Goal: Use online tool/utility: Utilize a website feature to perform a specific function

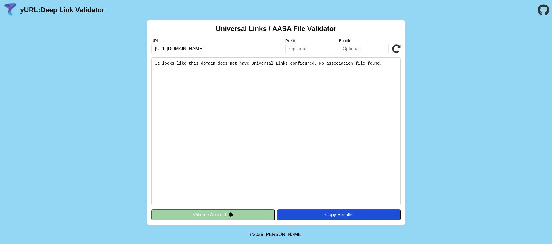
click at [258, 51] on input "[URL][DOMAIN_NAME]" at bounding box center [216, 49] width 131 height 10
drag, startPoint x: 259, startPoint y: 50, endPoint x: 216, endPoint y: 49, distance: 43.1
click at [216, 49] on input "https://app.careboarding.com/password/reset" at bounding box center [216, 49] width 131 height 10
type input "https://app.careboarding.com/"
drag, startPoint x: 252, startPoint y: 50, endPoint x: 132, endPoint y: 37, distance: 120.0
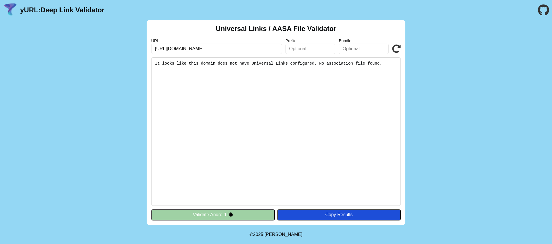
click at [132, 37] on div "Universal Links / AASA File Validator URL https://app.careboarding.com/password…" at bounding box center [276, 122] width 552 height 205
paste input ".well-known/apple-app-site-association"
type input "https://app.careboarding.com/.well-known/apple-app-site-association"
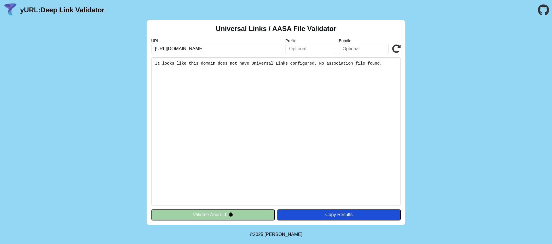
click at [396, 52] on icon at bounding box center [396, 49] width 9 height 9
click at [237, 216] on button "Validate Android" at bounding box center [213, 215] width 124 height 11
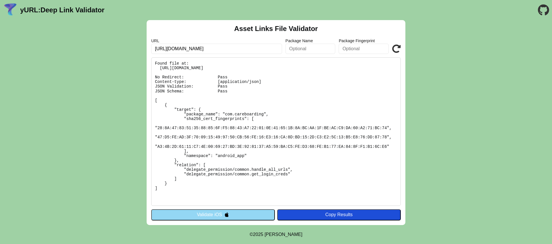
click at [253, 215] on button "Validate iOS" at bounding box center [213, 215] width 124 height 11
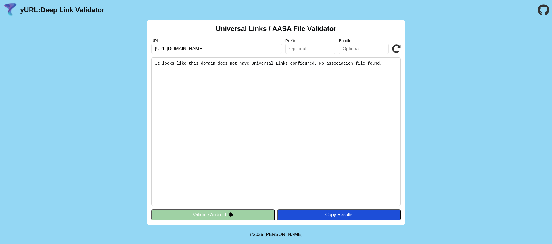
scroll to position [0, 16]
drag, startPoint x: 217, startPoint y: 49, endPoint x: 298, endPoint y: 47, distance: 81.7
click at [298, 47] on div "URL [URL][DOMAIN_NAME] Prefix Bundle Validate" at bounding box center [276, 47] width 250 height 16
type input "https://app.careboarding.com/"
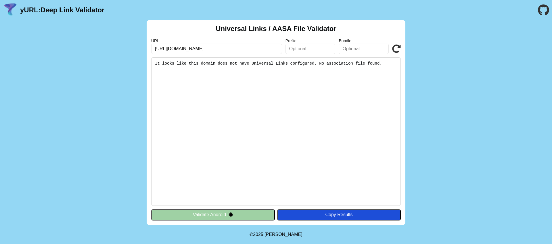
click at [226, 214] on button "Validate Android" at bounding box center [213, 215] width 124 height 11
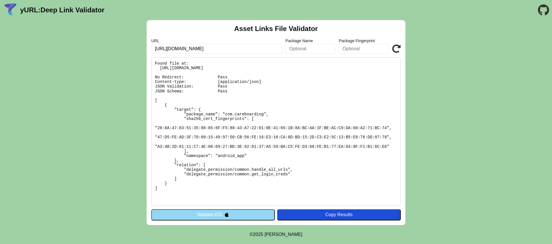
click at [246, 214] on button "Validate iOS" at bounding box center [213, 215] width 124 height 11
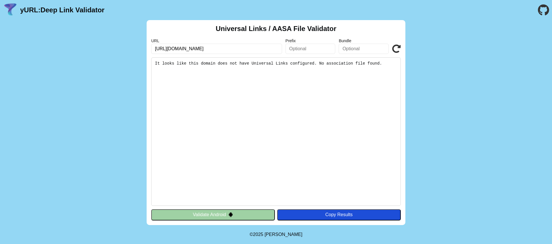
scroll to position [0, 16]
drag, startPoint x: 154, startPoint y: 48, endPoint x: 320, endPoint y: 47, distance: 166.2
click at [320, 47] on div "URL https://app.careboarding.com/.well-known/apple-app-site-association Prefix …" at bounding box center [276, 47] width 250 height 16
click at [397, 50] on icon at bounding box center [396, 49] width 9 height 9
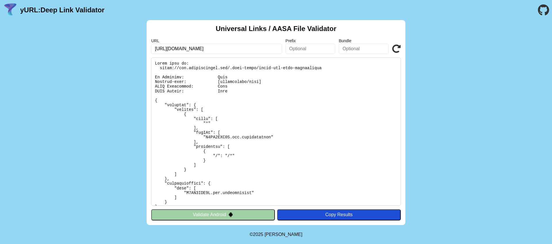
click at [240, 216] on button "Validate Android" at bounding box center [213, 215] width 124 height 11
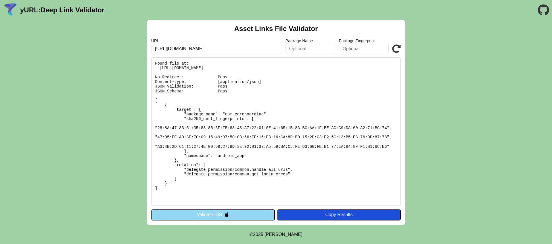
click at [225, 218] on button "Validate iOS" at bounding box center [213, 215] width 124 height 11
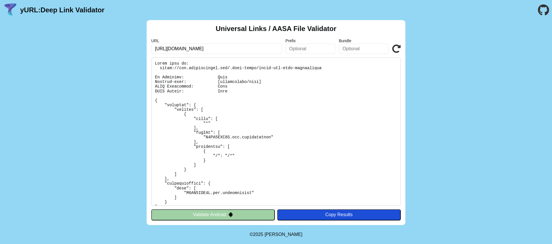
click at [270, 47] on input "[URL][DOMAIN_NAME]" at bounding box center [216, 49] width 131 height 10
click at [62, 11] on link "yURL: Deep Link Validator" at bounding box center [62, 10] width 84 height 8
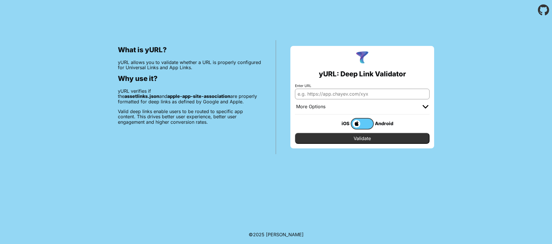
click at [384, 94] on input "Enter URL" at bounding box center [362, 94] width 135 height 10
click at [93, 165] on body "What is yURL? yURL allows you to validate whether a URL is properly configured …" at bounding box center [276, 122] width 552 height 244
click at [339, 92] on input "Enter URL" at bounding box center [362, 94] width 135 height 10
type input "˘"
paste input "[URL][DOMAIN_NAME]"
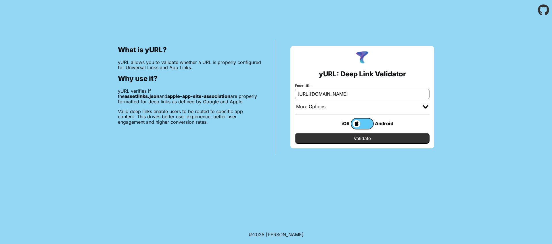
scroll to position [0, 24]
type input "[URL][DOMAIN_NAME]"
click at [362, 141] on input "Validate" at bounding box center [362, 138] width 135 height 11
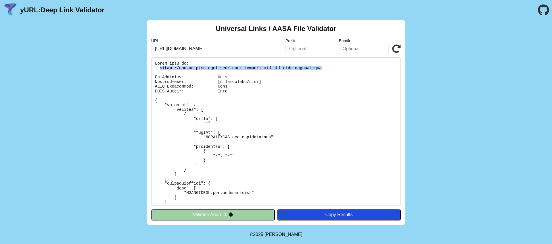
drag, startPoint x: 318, startPoint y: 68, endPoint x: 160, endPoint y: 69, distance: 157.9
click at [160, 69] on pre at bounding box center [276, 132] width 250 height 149
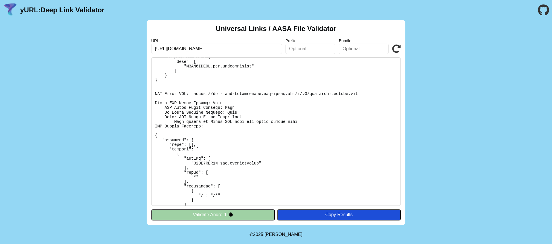
scroll to position [248, 0]
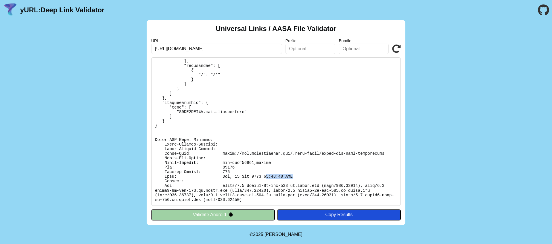
drag, startPoint x: 266, startPoint y: 177, endPoint x: 293, endPoint y: 176, distance: 26.5
click at [293, 176] on pre at bounding box center [276, 132] width 250 height 149
drag, startPoint x: 223, startPoint y: 176, endPoint x: 325, endPoint y: 176, distance: 102.4
click at [325, 176] on pre at bounding box center [276, 132] width 250 height 149
copy pre "Tue, 07 Oct 2025 01:48:16 GMT"
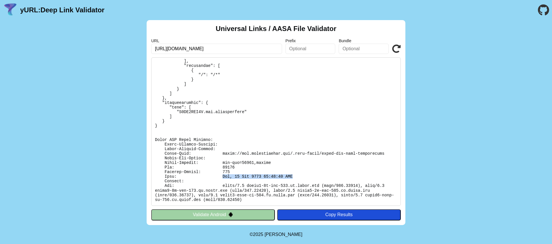
click at [396, 47] on icon at bounding box center [396, 49] width 9 height 9
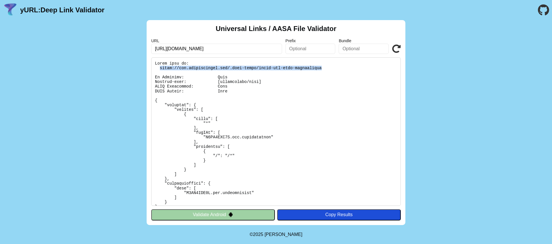
drag, startPoint x: 159, startPoint y: 68, endPoint x: 335, endPoint y: 66, distance: 175.7
click at [335, 66] on pre at bounding box center [276, 132] width 250 height 149
click at [179, 50] on input "[URL][DOMAIN_NAME]" at bounding box center [216, 49] width 131 height 10
click at [180, 50] on input "[URL][DOMAIN_NAME]" at bounding box center [216, 49] width 131 height 10
click at [181, 50] on input "[URL][DOMAIN_NAME]" at bounding box center [216, 49] width 131 height 10
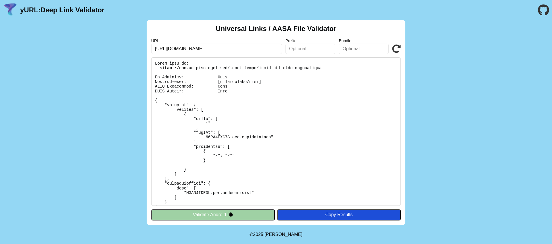
click at [181, 50] on input "[URL][DOMAIN_NAME]" at bounding box center [216, 49] width 131 height 10
click at [396, 48] on icon at bounding box center [396, 49] width 9 height 9
click at [399, 45] on icon at bounding box center [396, 49] width 9 height 9
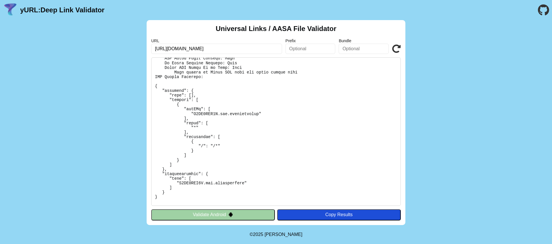
scroll to position [248, 0]
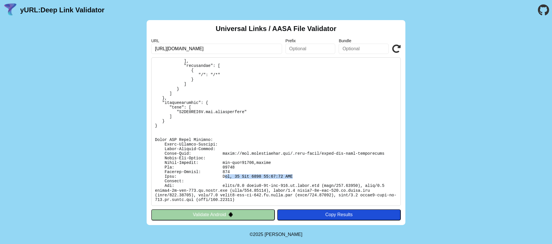
drag, startPoint x: 224, startPoint y: 176, endPoint x: 293, endPoint y: 177, distance: 68.4
click at [293, 177] on pre at bounding box center [276, 132] width 250 height 149
click at [294, 177] on pre at bounding box center [276, 132] width 250 height 149
click at [399, 49] on icon at bounding box center [396, 49] width 9 height 9
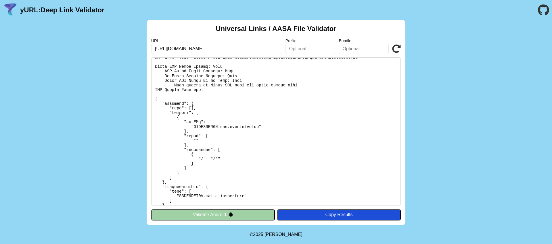
scroll to position [79, 0]
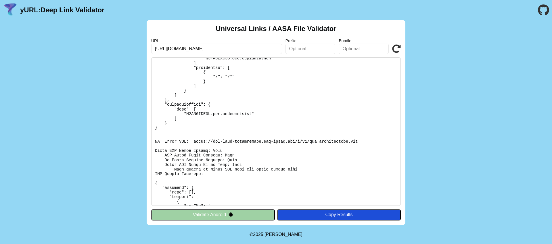
click at [264, 48] on input "[URL][DOMAIN_NAME]" at bounding box center [216, 49] width 131 height 10
drag, startPoint x: 359, startPoint y: 141, endPoint x: 195, endPoint y: 141, distance: 164.2
click at [194, 141] on pre at bounding box center [276, 132] width 250 height 149
copy pre "[URL][DOMAIN_NAME][DOMAIN_NAME]"
